Goal: Task Accomplishment & Management: Use online tool/utility

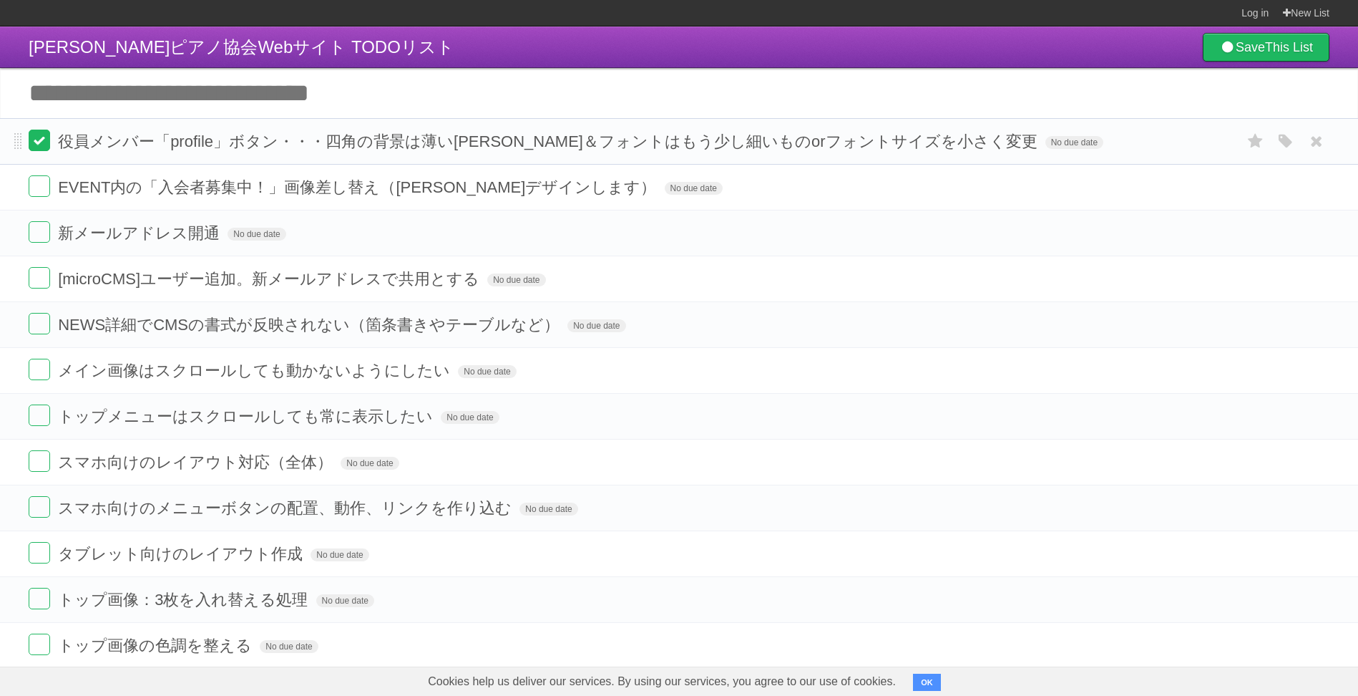
click at [41, 147] on label at bounding box center [39, 140] width 21 height 21
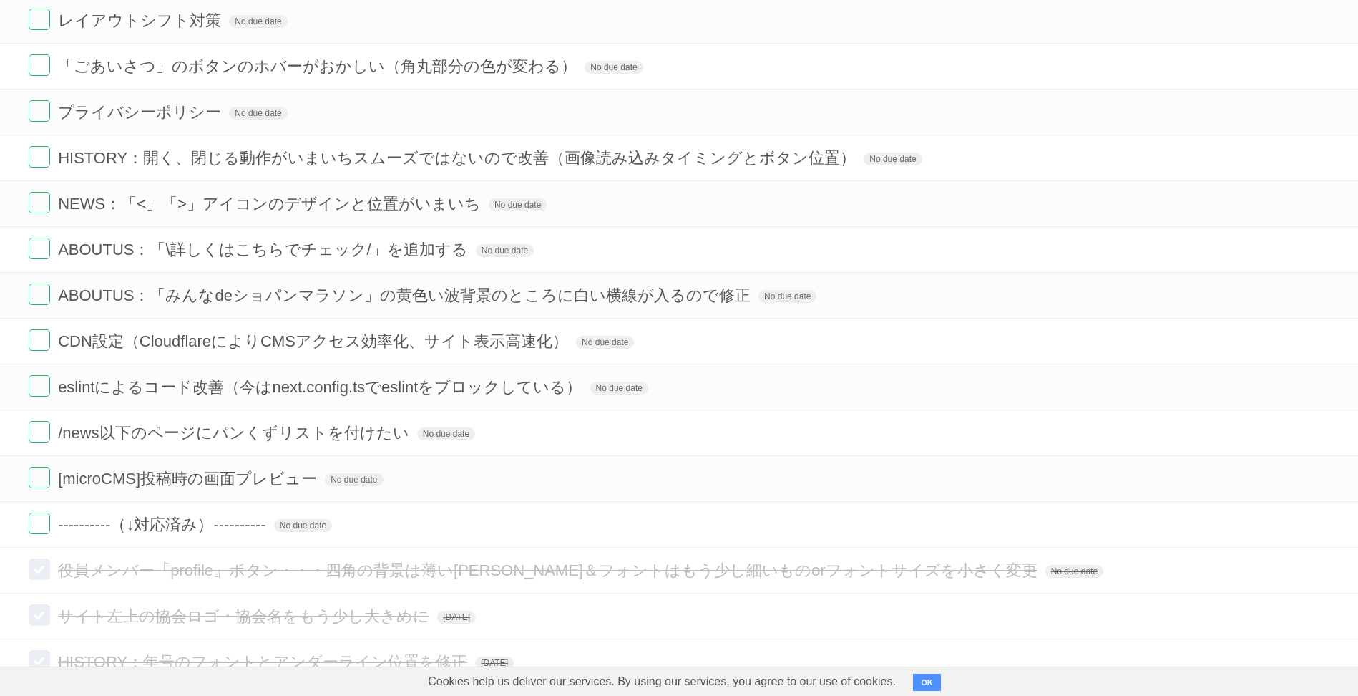
scroll to position [1431, 0]
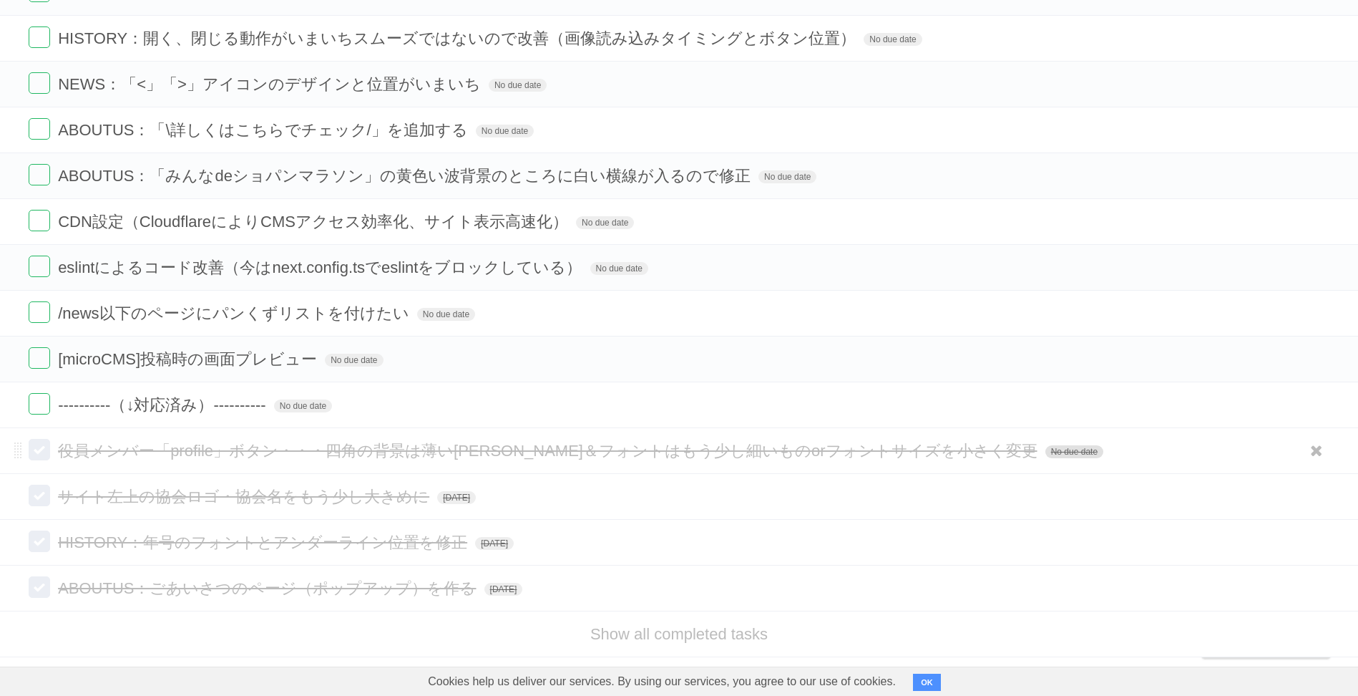
click at [1046, 456] on span "No due date" at bounding box center [1075, 451] width 58 height 13
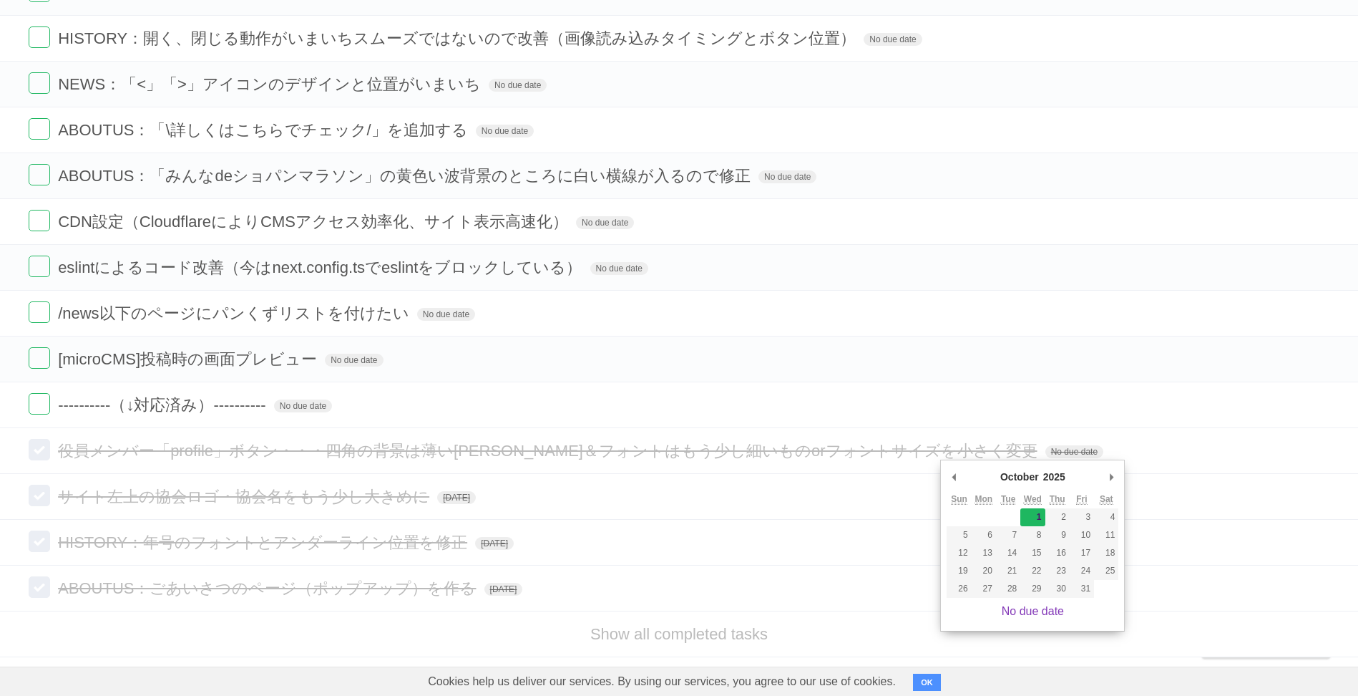
type span "Wed Oct 01 2025"
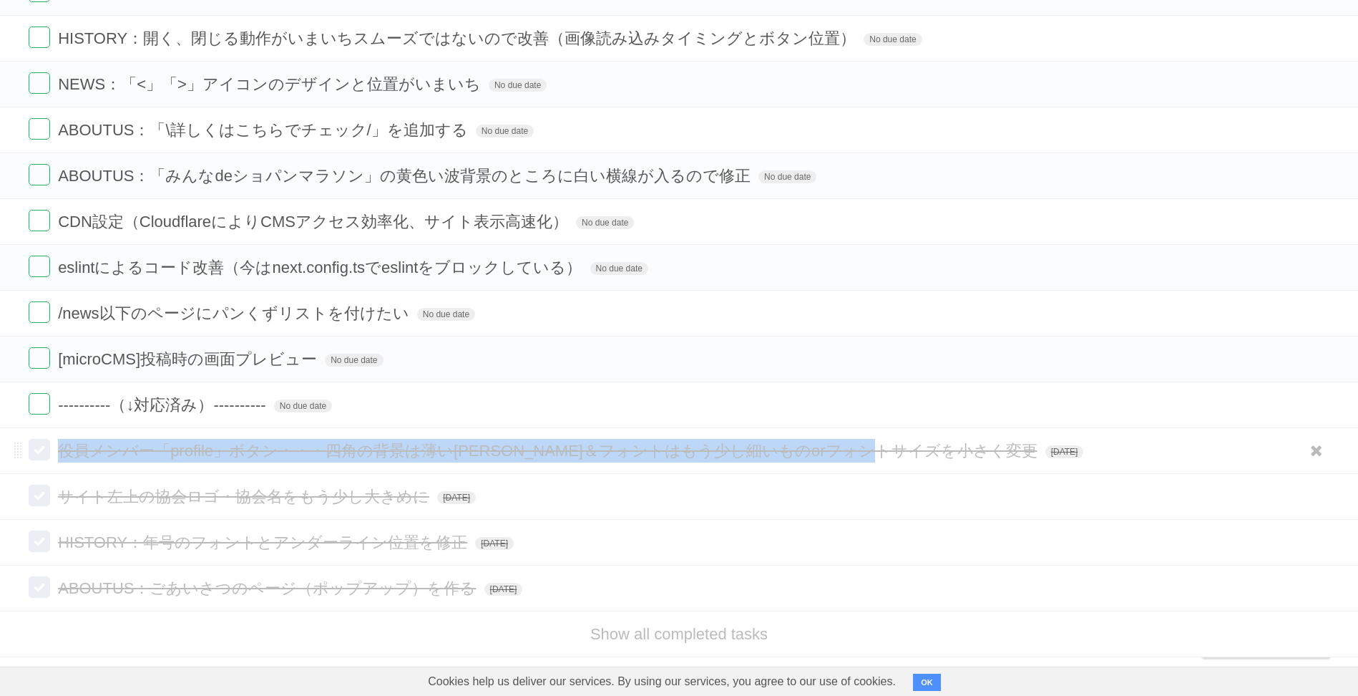
drag, startPoint x: 936, startPoint y: 447, endPoint x: 63, endPoint y: 450, distance: 873.2
click at [63, 450] on span "役員メンバー「profile」ボタン・・・四角の背景は薄いグレー＆フォントはもう少し細いものorフォントサイズを小さく変更" at bounding box center [549, 451] width 983 height 18
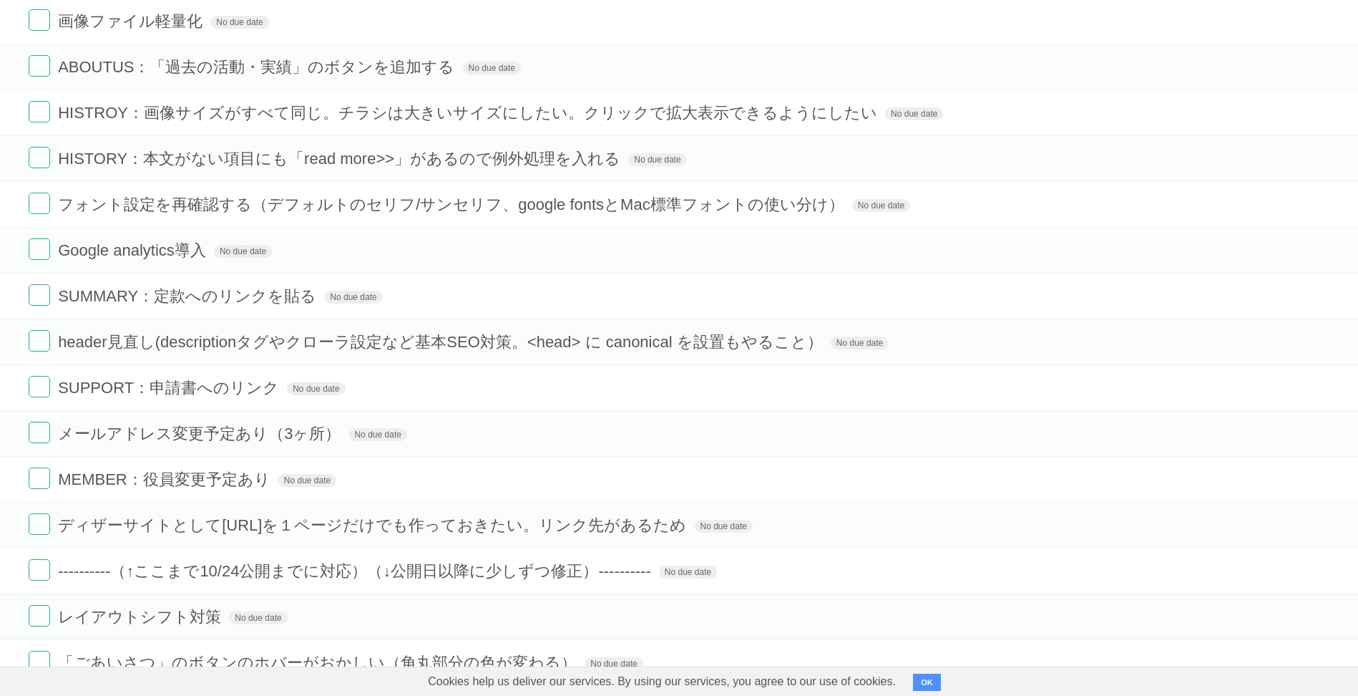
scroll to position [0, 0]
